Goal: Communication & Community: Connect with others

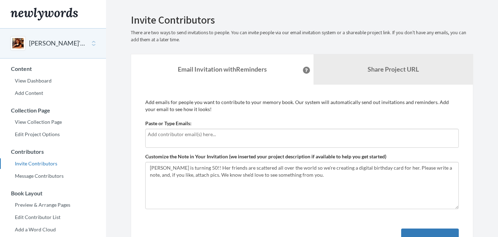
click at [256, 42] on p "There are two ways to send invitations to people. You can invite people via our…" at bounding box center [302, 36] width 342 height 14
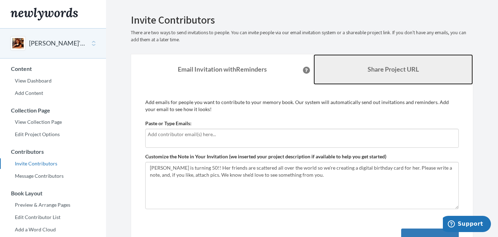
click at [387, 67] on b "Share Project URL" at bounding box center [392, 69] width 51 height 8
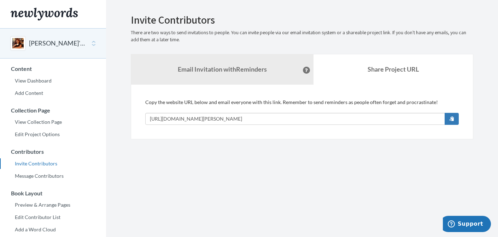
click at [265, 186] on section "Emails have been sent! Invite Contributors There are two ways to send invitatio…" at bounding box center [302, 193] width 392 height 386
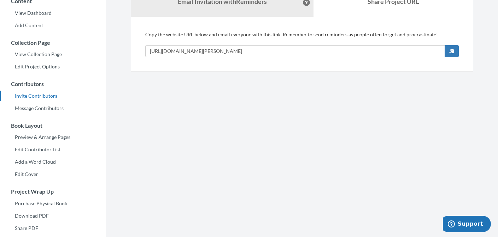
scroll to position [71, 0]
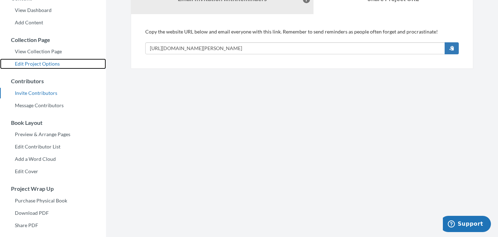
click at [48, 64] on link "Edit Project Options" at bounding box center [53, 64] width 106 height 11
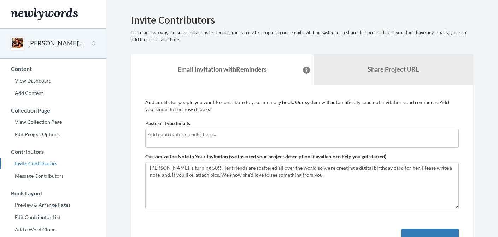
click at [210, 136] on input "text" at bounding box center [302, 135] width 308 height 8
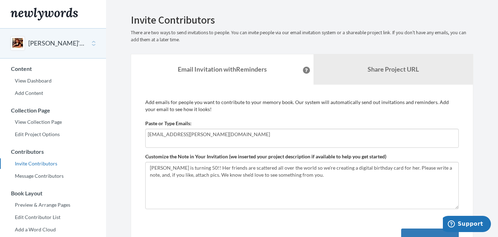
type input "[EMAIL_ADDRESS][PERSON_NAME][DOMAIN_NAME]"
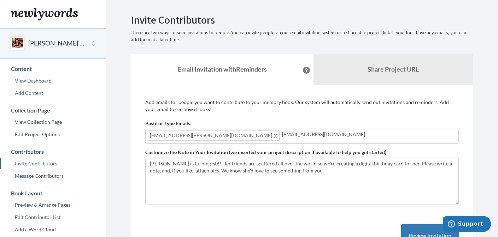
type input "[EMAIL_ADDRESS][DOMAIN_NAME]"
click at [486, 182] on section "Emails have been sent! Invite Contributors There are two ways to send invitatio…" at bounding box center [302, 193] width 392 height 386
click at [328, 137] on input "[EMAIL_ADDRESS][DOMAIN_NAME]" at bounding box center [369, 135] width 174 height 8
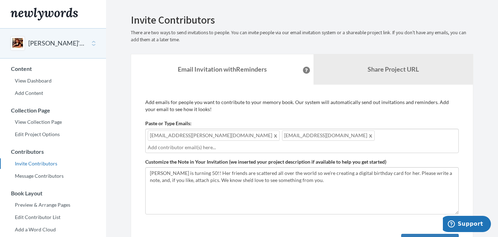
click at [279, 214] on div "Add emails for people you want to contribute to your memory book. Our system wi…" at bounding box center [301, 185] width 313 height 172
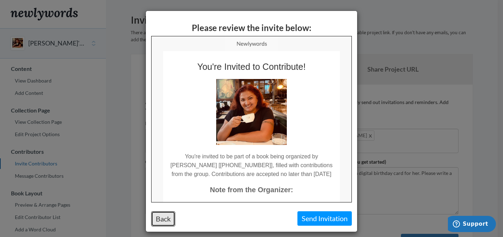
click at [161, 218] on button "Back" at bounding box center [163, 219] width 24 height 15
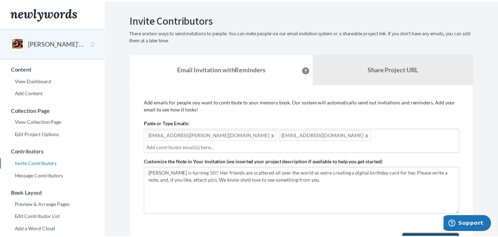
scroll to position [10, 0]
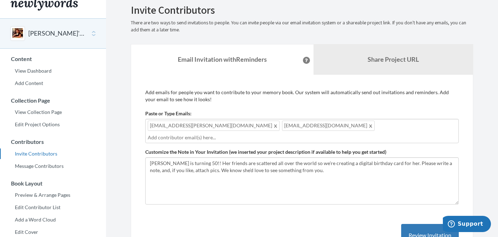
click at [161, 218] on div "Add emails for people you want to contribute to your memory book. Our system wi…" at bounding box center [301, 175] width 313 height 172
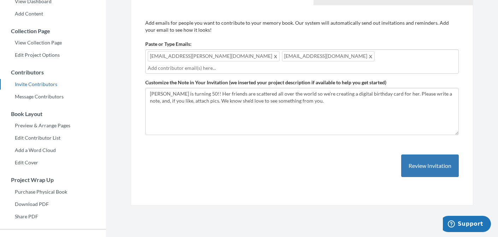
scroll to position [81, 0]
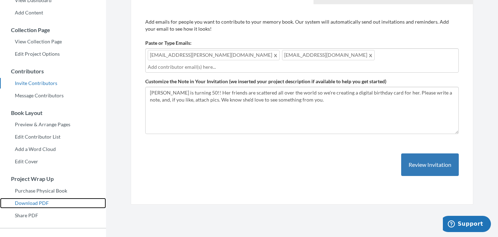
click at [31, 202] on link "Download PDF" at bounding box center [53, 203] width 106 height 11
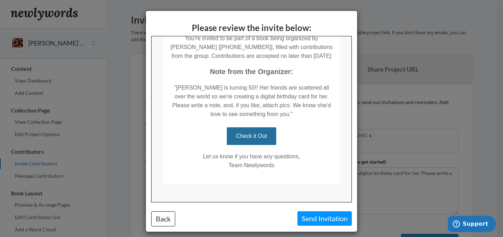
scroll to position [125, 0]
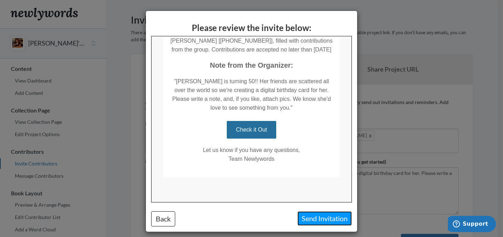
click at [316, 218] on button "Send Invitation" at bounding box center [324, 219] width 54 height 14
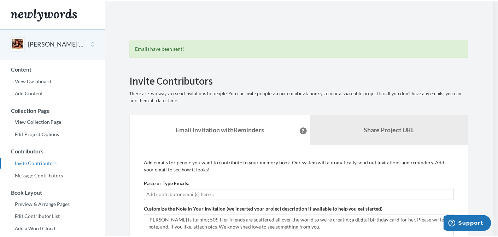
scroll to position [164, 0]
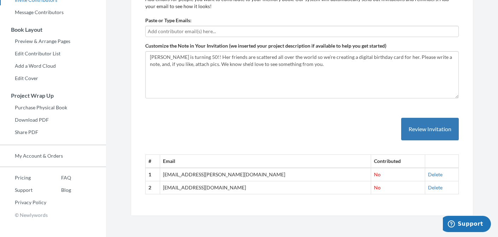
click at [259, 124] on div "# Email Contributed 1 omkaar.rao@gmail.com No Delete 2 aarohi1999@gmail.com No …" at bounding box center [301, 149] width 313 height 91
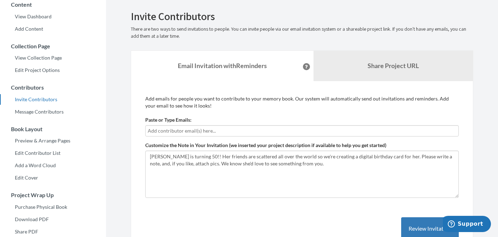
scroll to position [65, 0]
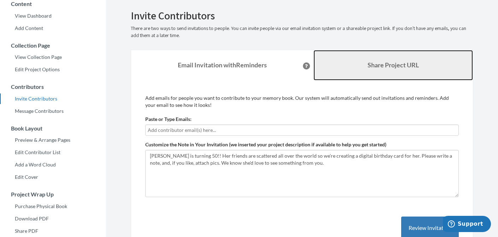
click at [359, 70] on link "Share Project URL" at bounding box center [393, 65] width 160 height 30
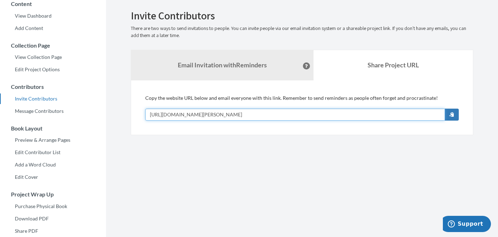
click at [272, 113] on input "[URL][DOMAIN_NAME][PERSON_NAME]" at bounding box center [295, 115] width 300 height 12
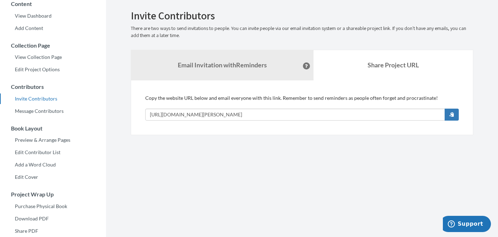
click at [249, 162] on section "Emails have been sent! Invite Contributors There are two ways to send invitatio…" at bounding box center [302, 128] width 392 height 386
click at [50, 110] on link "Message Contributors" at bounding box center [53, 111] width 106 height 11
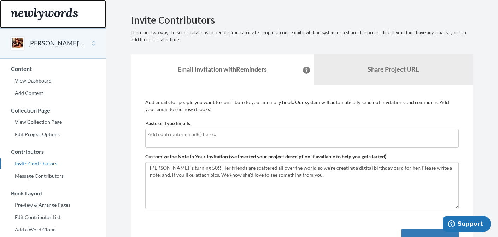
click at [48, 11] on img "Main" at bounding box center [44, 14] width 67 height 13
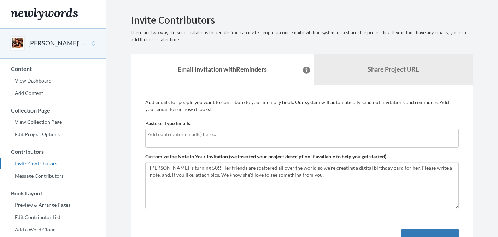
click at [305, 70] on icon at bounding box center [306, 71] width 3 height 4
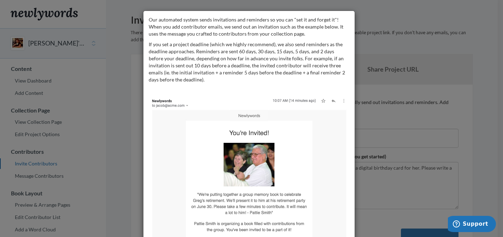
click at [340, 101] on img at bounding box center [249, 197] width 201 height 206
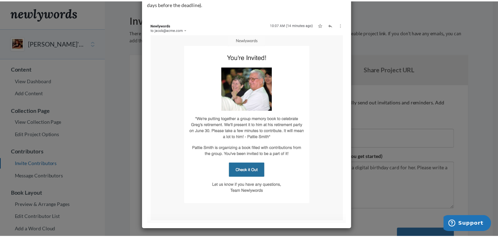
scroll to position [79, 0]
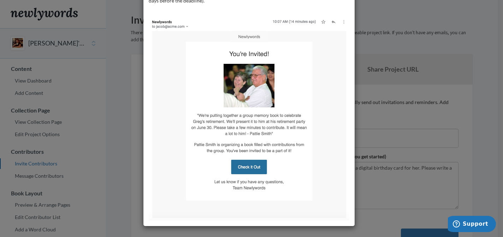
click at [455, 126] on div "Our automated system sends invitations and reminders so you can "set it and for…" at bounding box center [251, 118] width 503 height 237
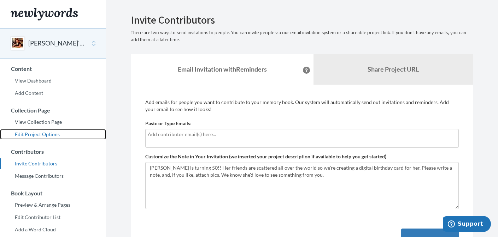
click at [35, 133] on link "Edit Project Options" at bounding box center [53, 134] width 106 height 11
